Goal: Task Accomplishment & Management: Manage account settings

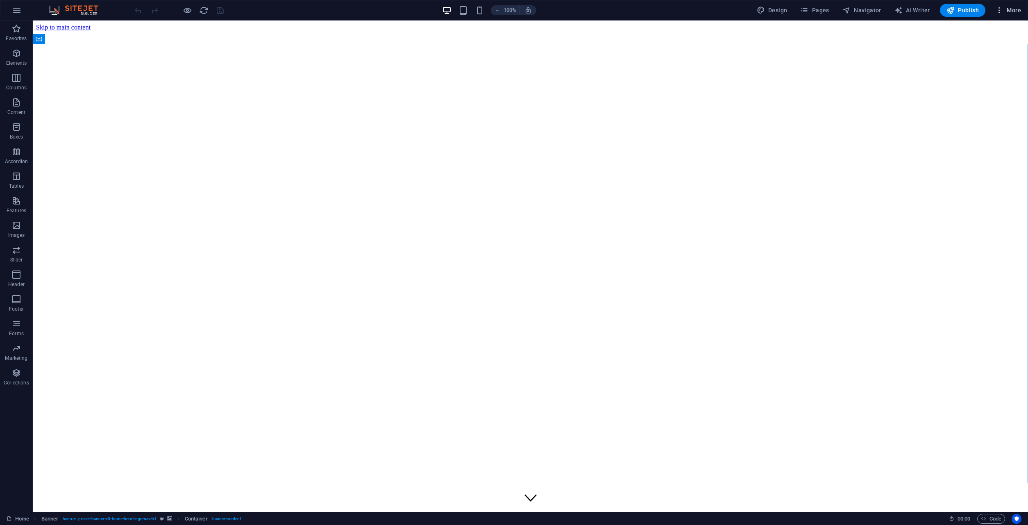
click at [1010, 11] on span "More" at bounding box center [1008, 10] width 26 height 8
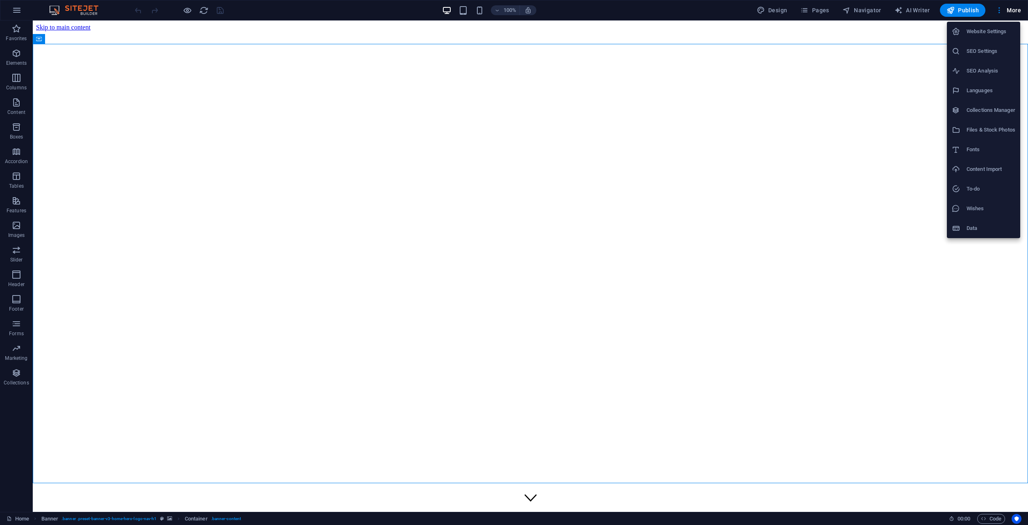
click at [782, 207] on div at bounding box center [514, 262] width 1028 height 525
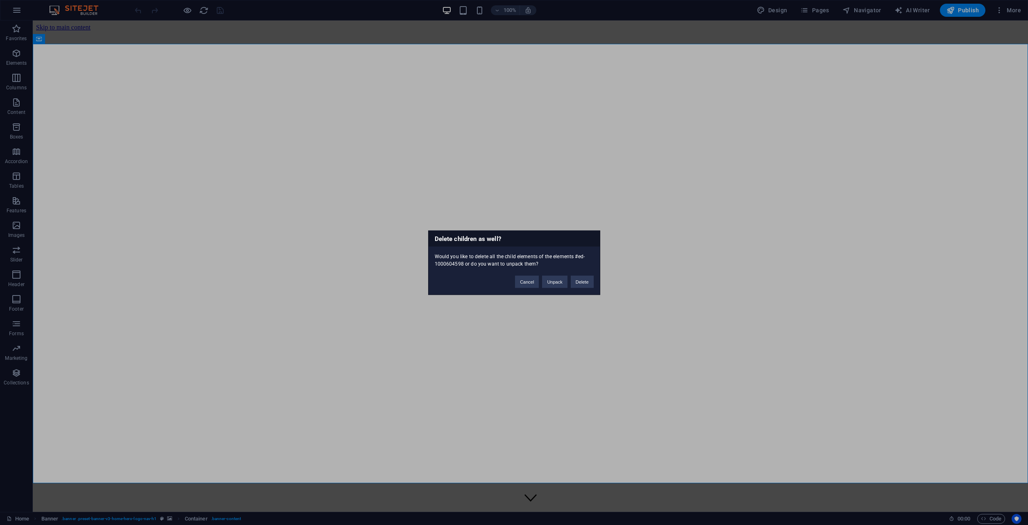
click at [758, 201] on div "Delete children as well? Would you like to delete all the child elements of the…" at bounding box center [514, 262] width 1028 height 525
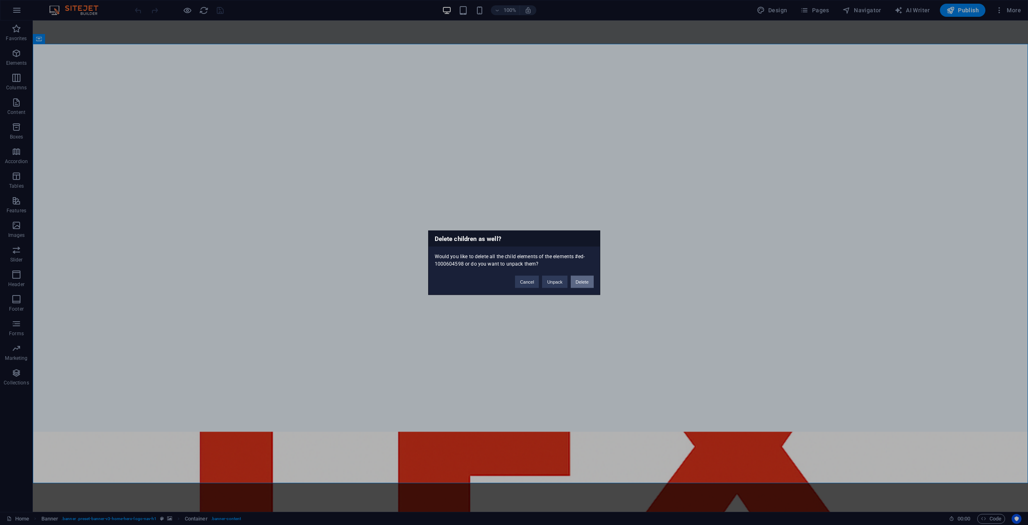
click at [577, 283] on button "Delete" at bounding box center [582, 281] width 23 height 12
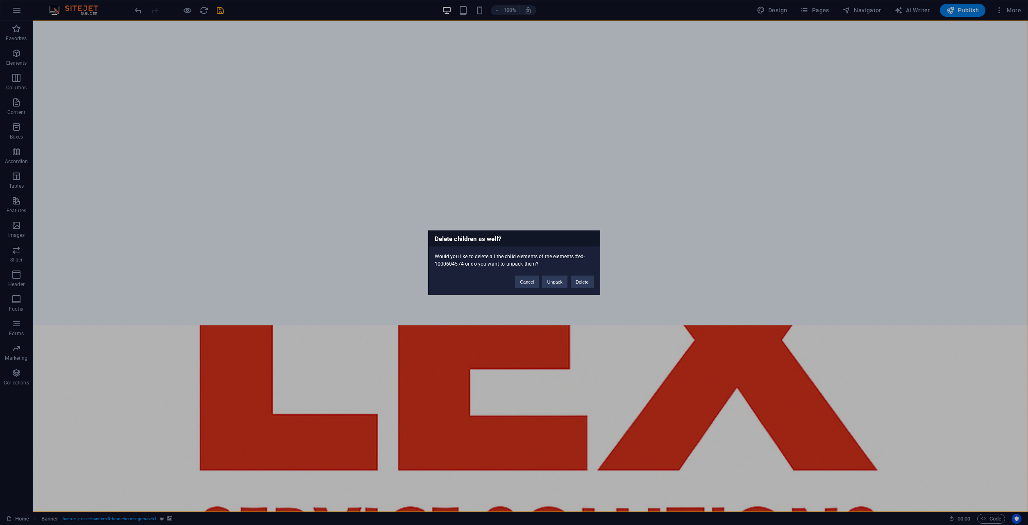
click at [604, 288] on div "Delete children as well? Would you like to delete all the child elements of the…" at bounding box center [514, 262] width 1028 height 525
click at [585, 282] on button "Delete" at bounding box center [582, 281] width 23 height 12
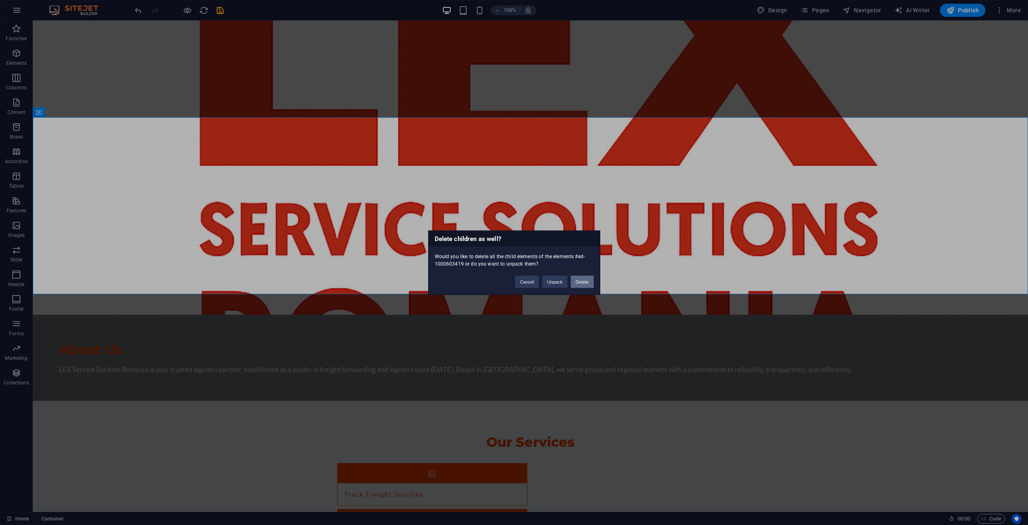
click at [585, 284] on button "Delete" at bounding box center [582, 281] width 23 height 12
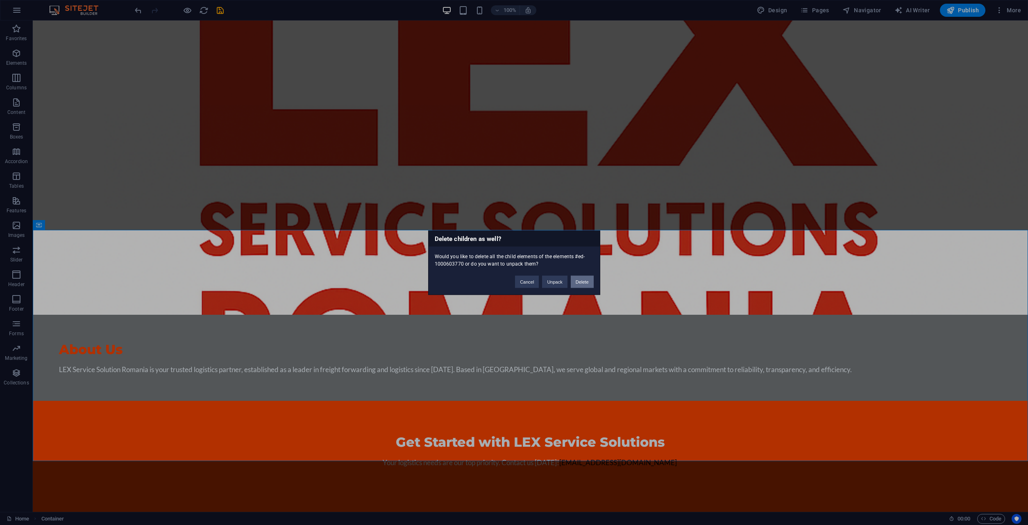
click at [583, 285] on button "Delete" at bounding box center [582, 281] width 23 height 12
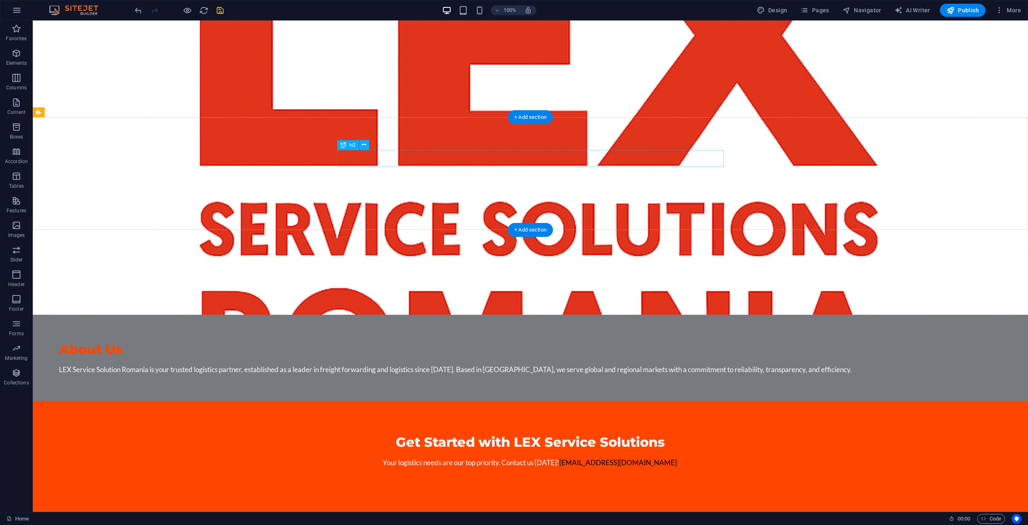
click at [633, 433] on div "Get Started with LEX Service Solutions" at bounding box center [530, 441] width 387 height 17
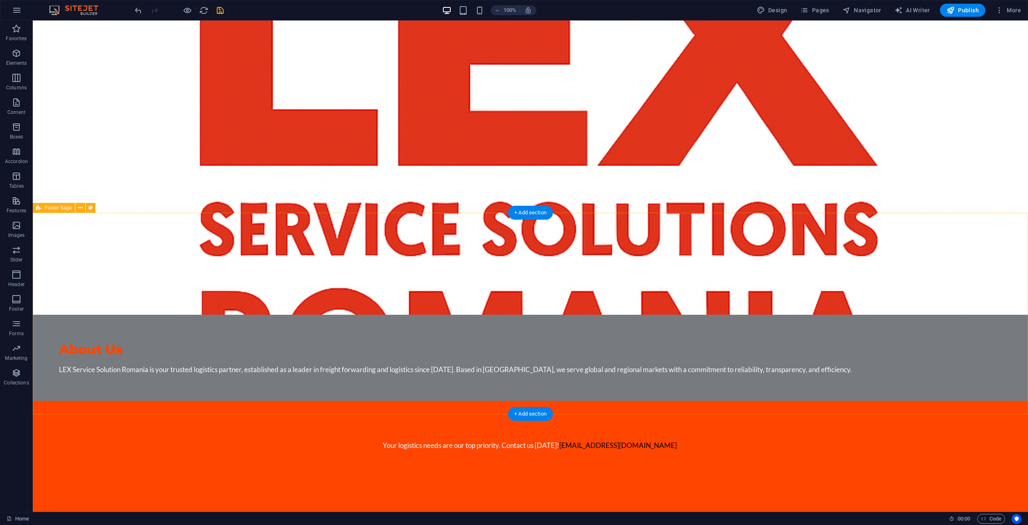
click at [631, 401] on div "Your logistics needs are our top priority. Contact us [DATE]! [EMAIL_ADDRESS][D…" at bounding box center [530, 449] width 995 height 96
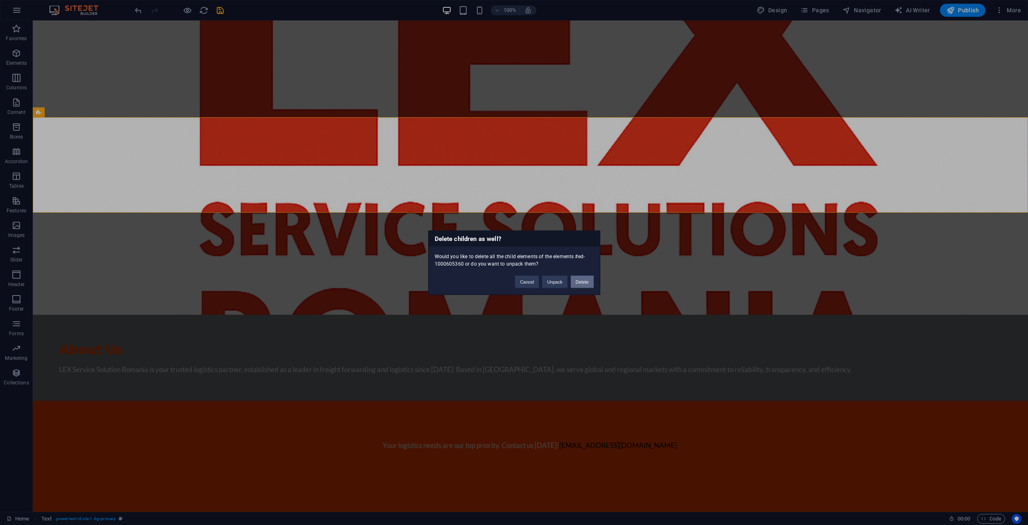
click at [582, 281] on button "Delete" at bounding box center [582, 281] width 23 height 12
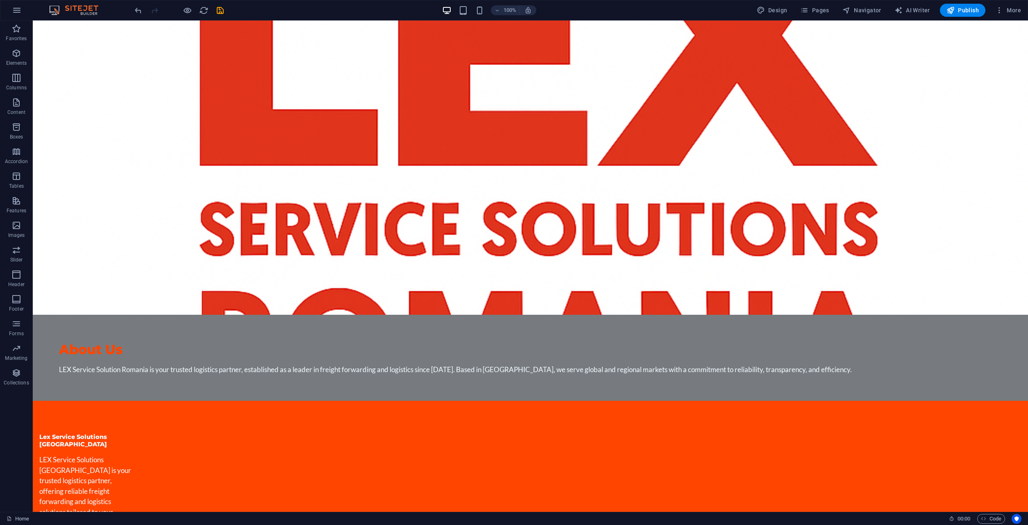
click at [619, 77] on figure at bounding box center [530, 167] width 995 height 294
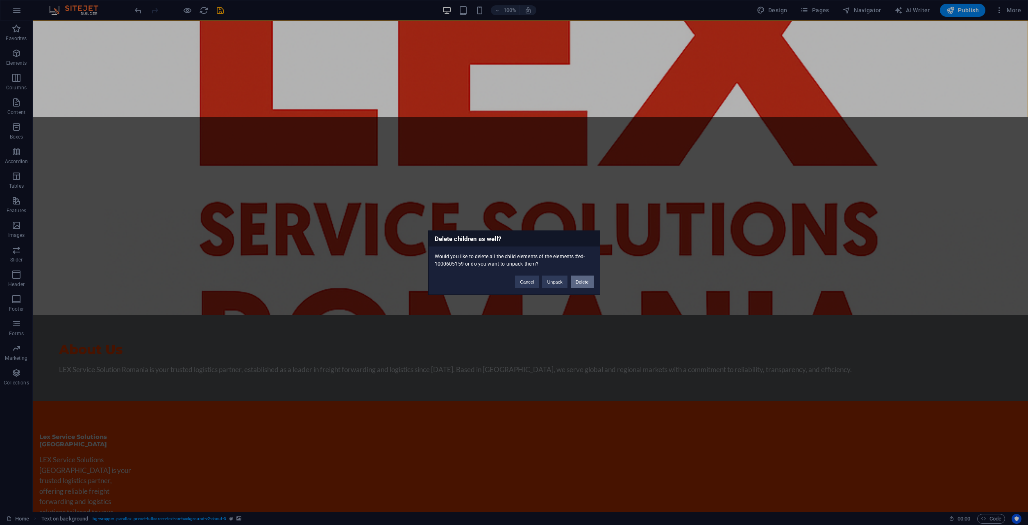
click at [579, 281] on button "Delete" at bounding box center [582, 281] width 23 height 12
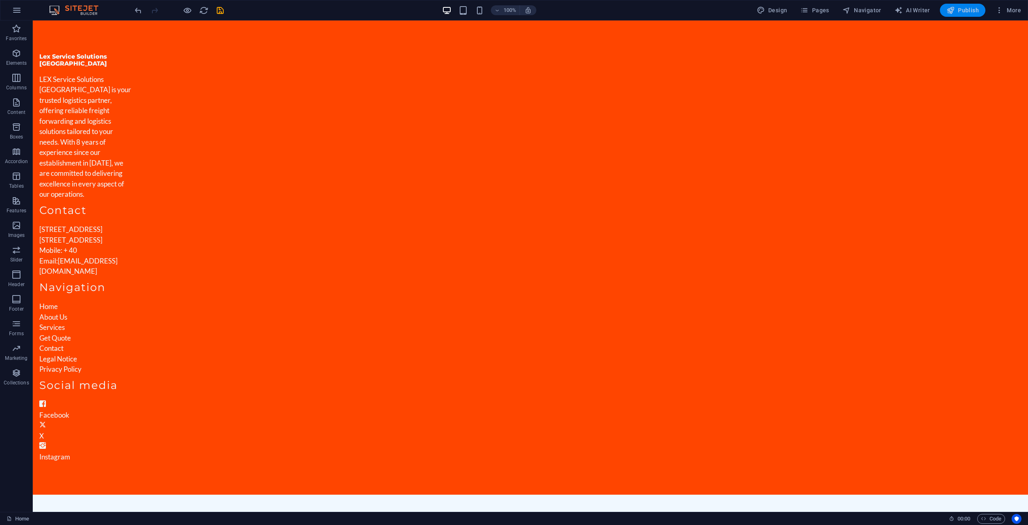
click at [965, 10] on span "Publish" at bounding box center [962, 10] width 32 height 8
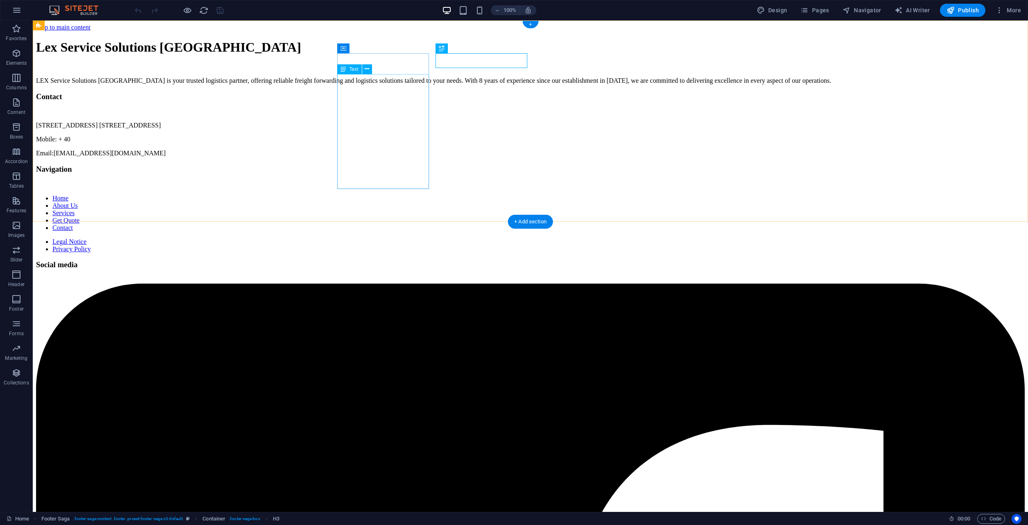
click at [354, 84] on div "LEX Service Solutions [GEOGRAPHIC_DATA] is your trusted logistics partner, offe…" at bounding box center [530, 80] width 989 height 7
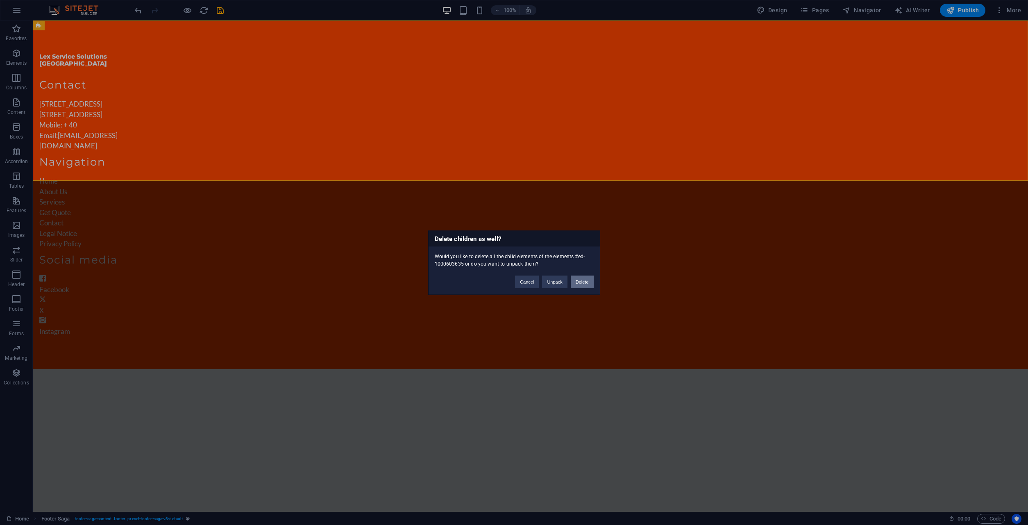
click at [577, 283] on button "Delete" at bounding box center [582, 281] width 23 height 12
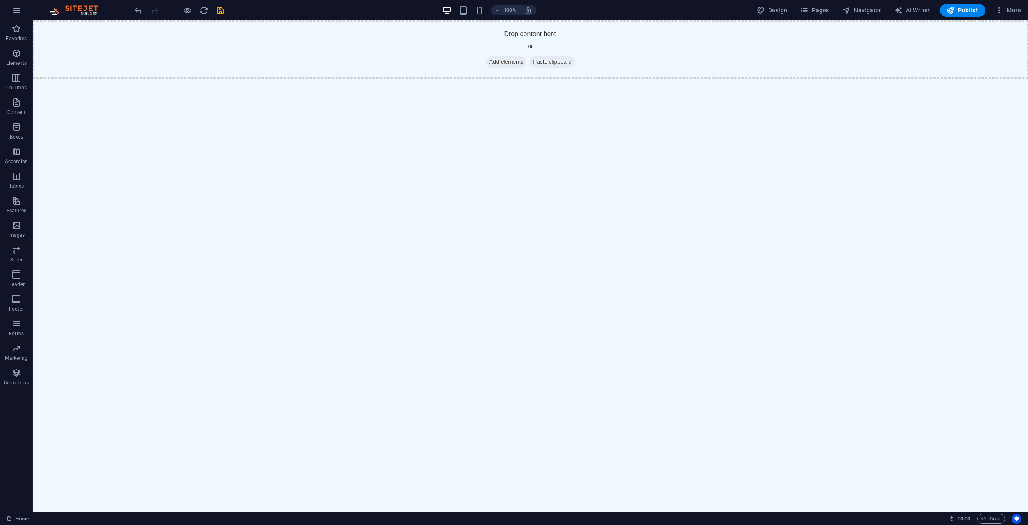
click at [574, 79] on html "Skip to main content Drop content here or Add elements Paste clipboard" at bounding box center [530, 49] width 995 height 58
click at [569, 79] on html "Skip to main content Drop content here or Add elements Paste clipboard" at bounding box center [530, 49] width 995 height 58
click at [562, 79] on html "Skip to main content Drop content here or Add elements Paste clipboard" at bounding box center [530, 49] width 995 height 58
click at [694, 79] on html "Skip to main content Drop content here or Add elements Paste clipboard" at bounding box center [530, 49] width 995 height 58
click at [961, 11] on span "Publish" at bounding box center [962, 10] width 32 height 8
